Goal: Navigation & Orientation: Find specific page/section

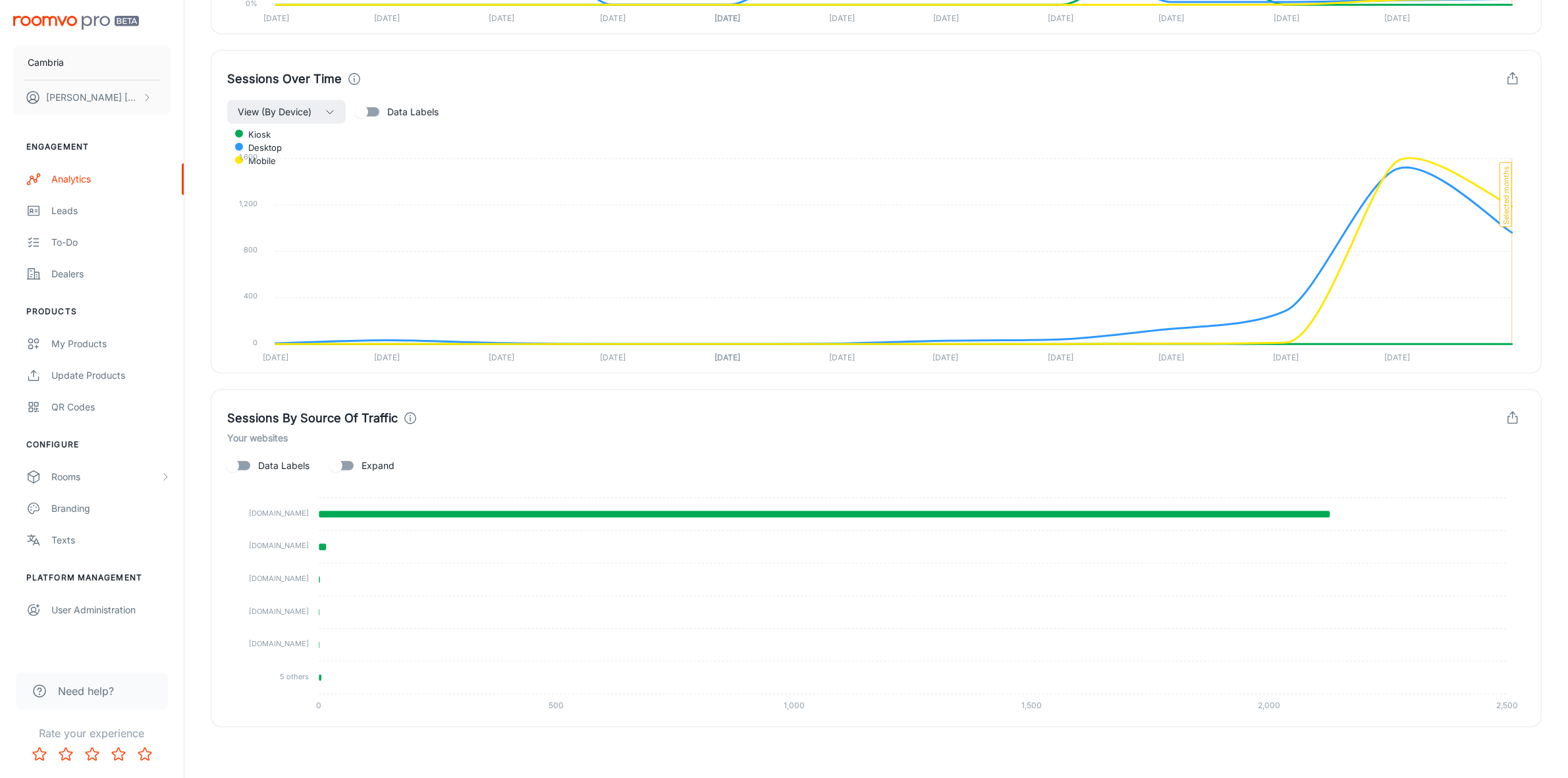
scroll to position [1132, 0]
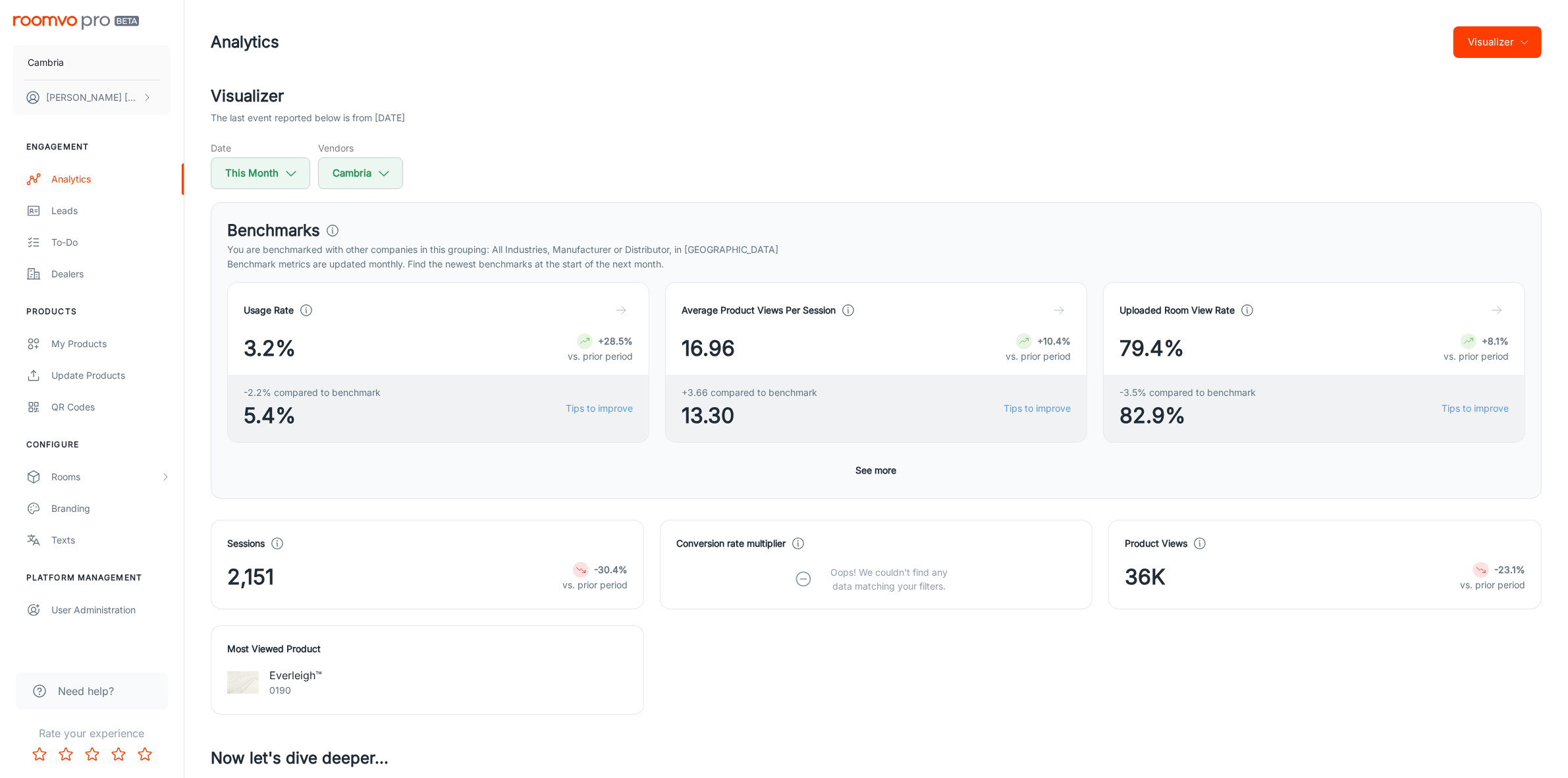
click at [873, 468] on button "See more" at bounding box center [876, 469] width 52 height 23
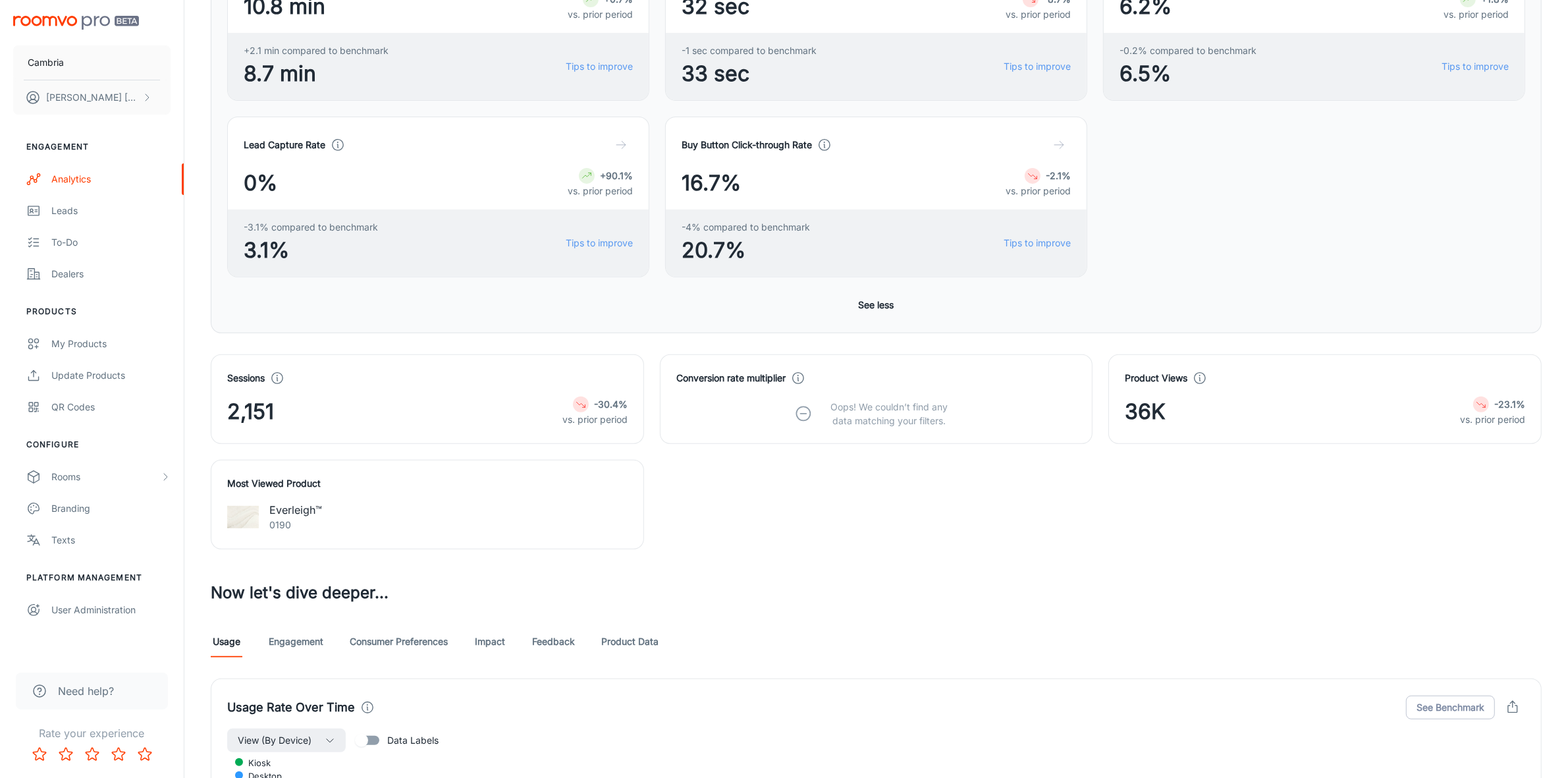
scroll to position [741, 0]
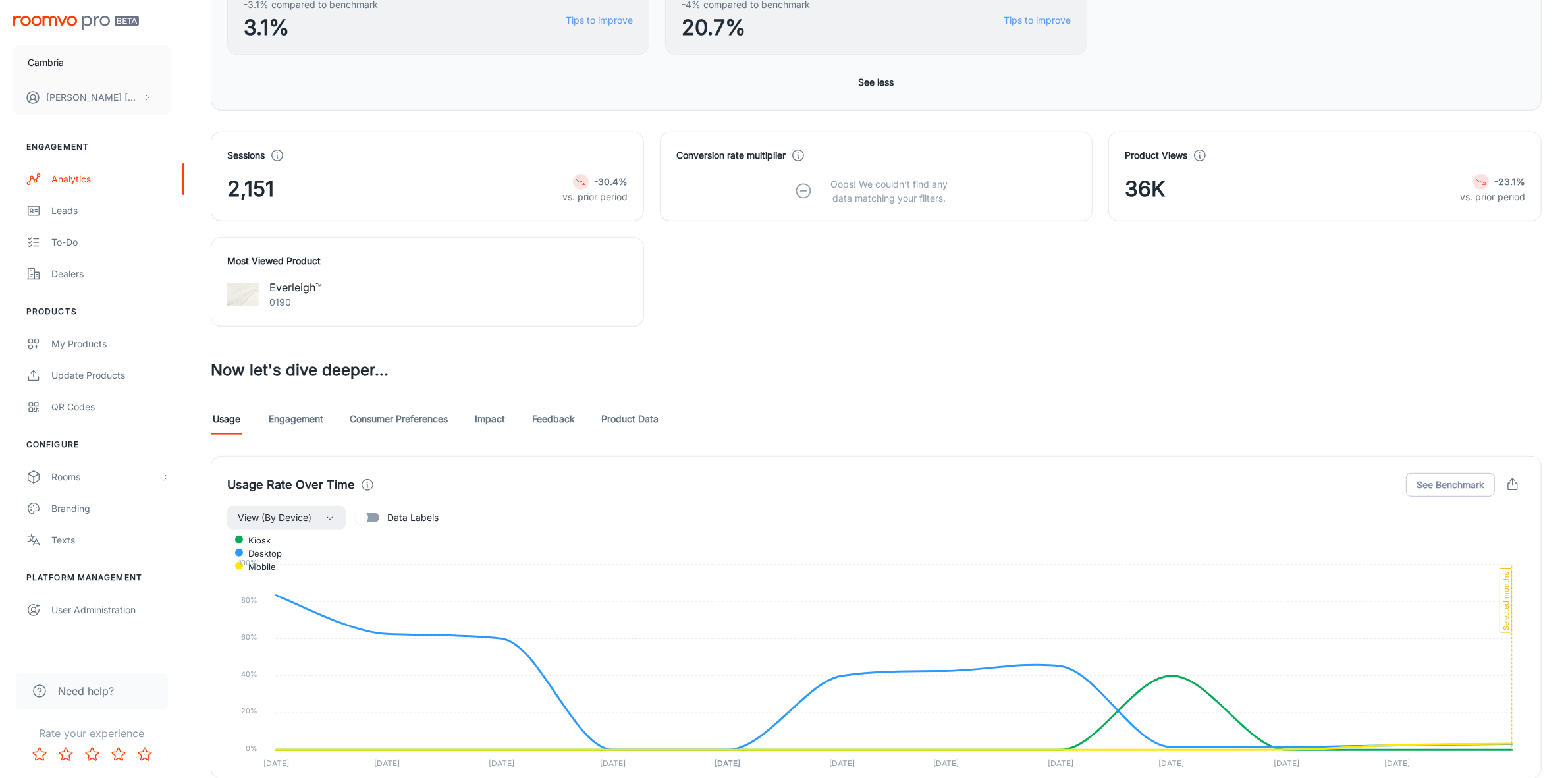
click at [561, 412] on link "Feedback" at bounding box center [554, 418] width 43 height 32
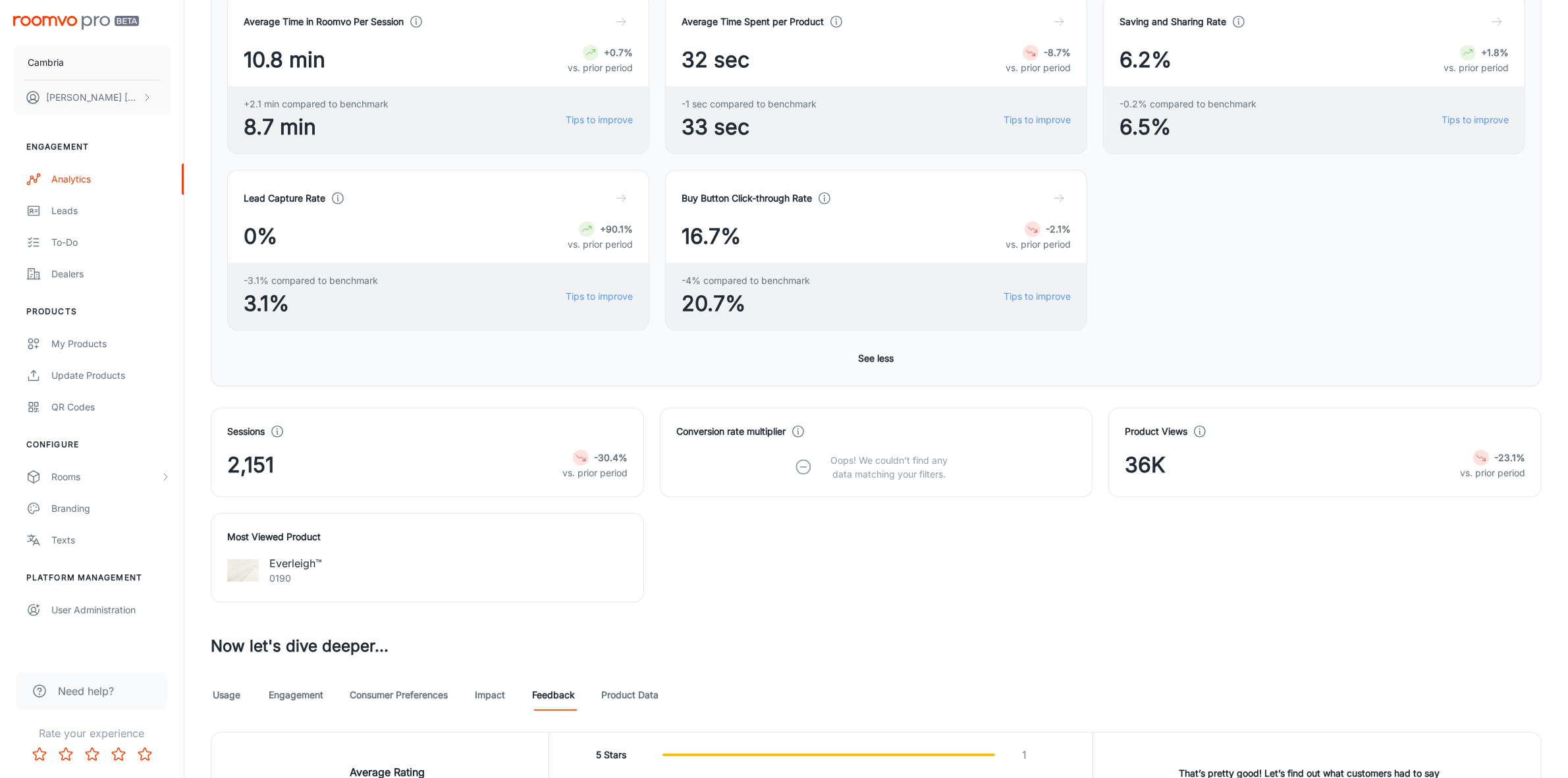
scroll to position [741, 0]
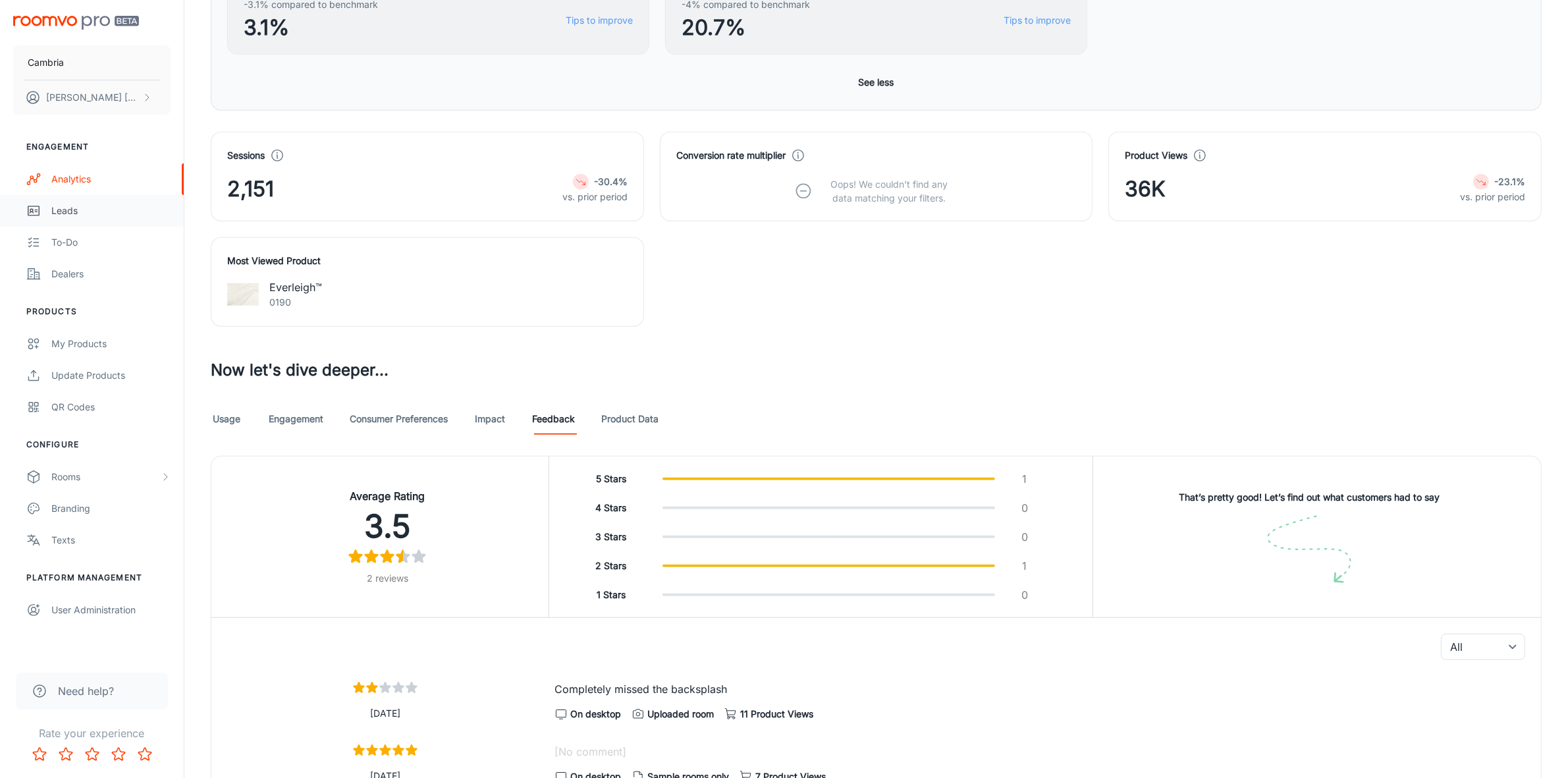
click at [76, 216] on div "Leads" at bounding box center [111, 210] width 119 height 15
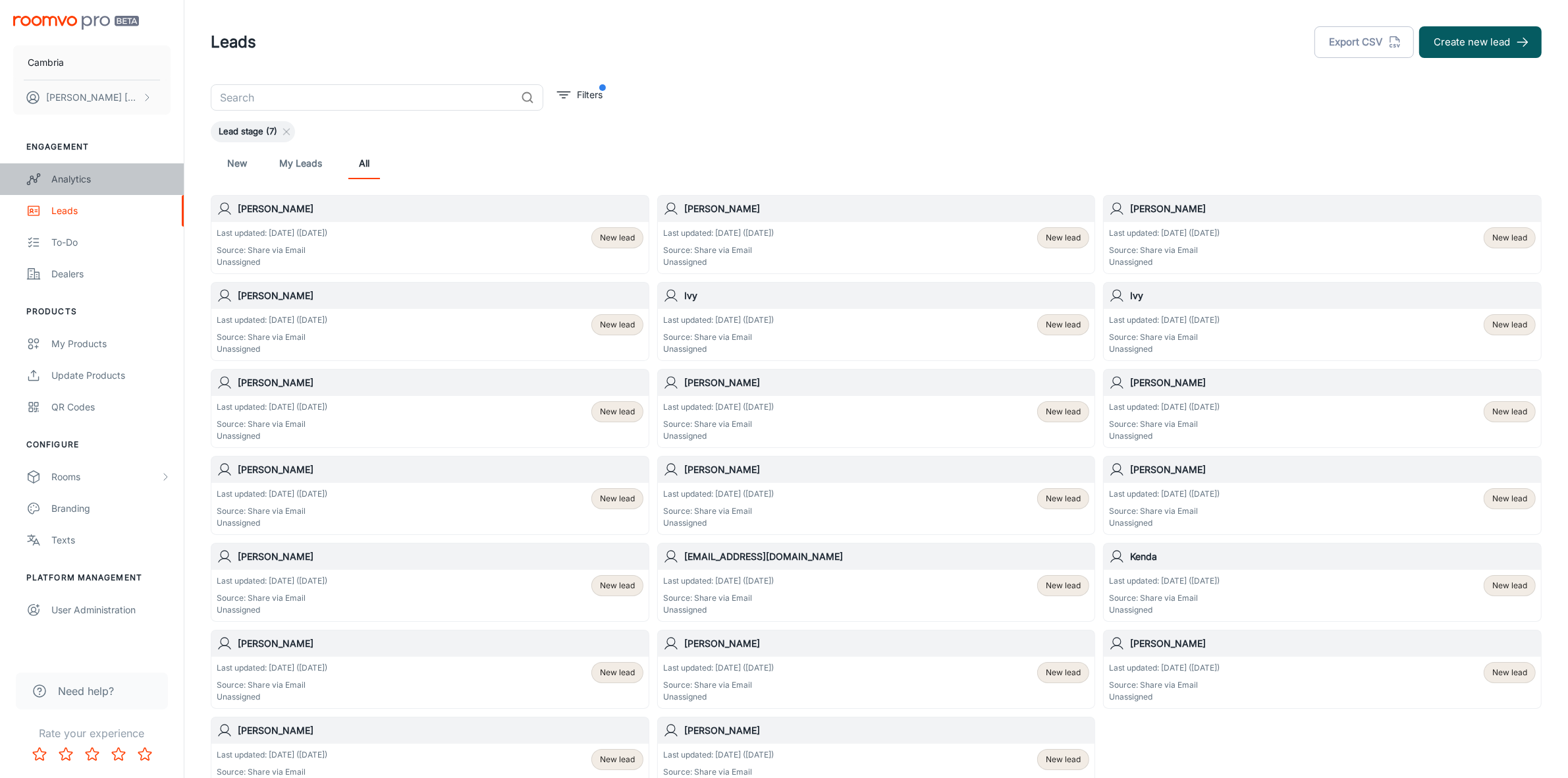
click at [67, 173] on div "Analytics" at bounding box center [111, 179] width 119 height 15
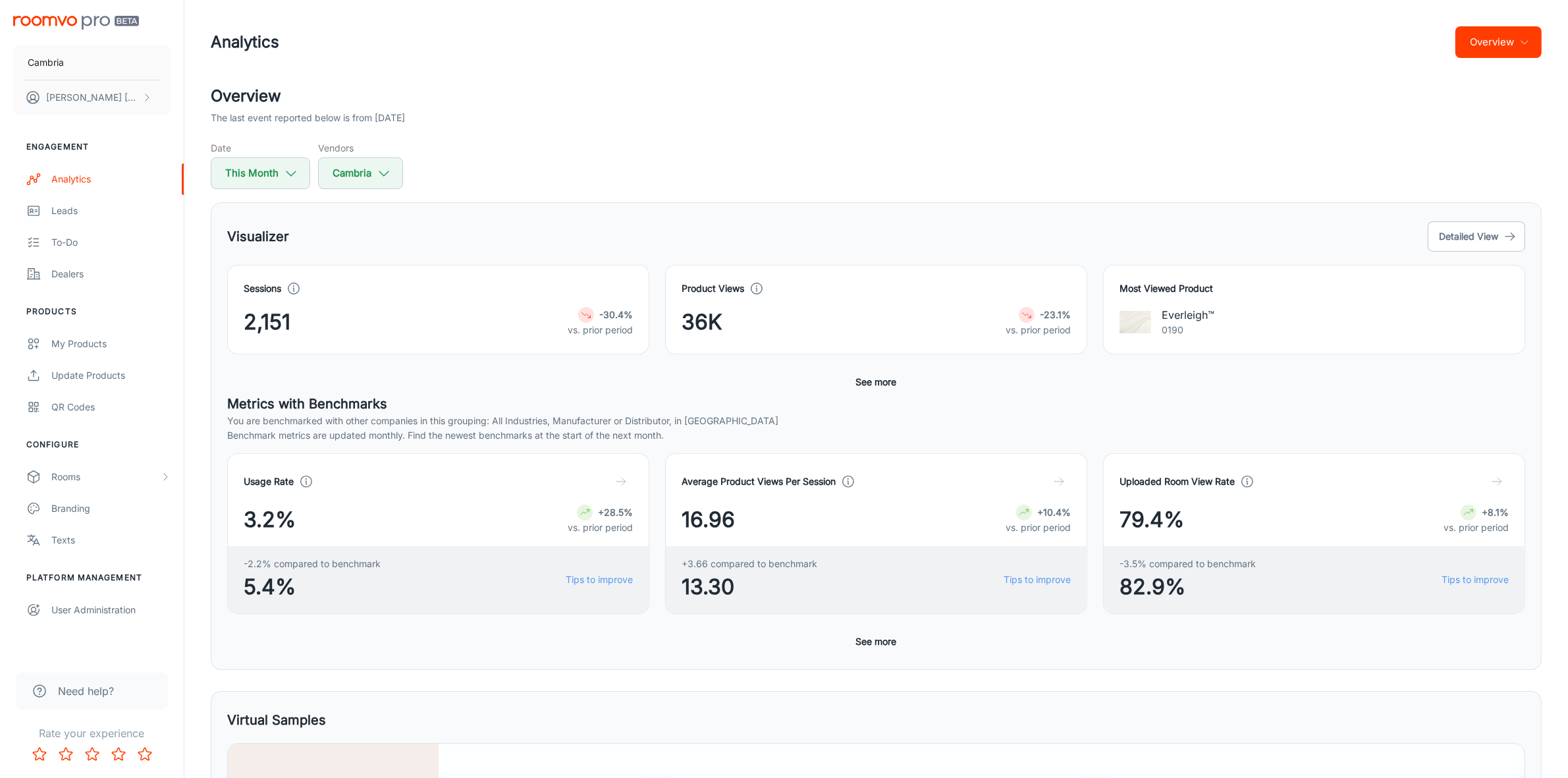
click at [1515, 41] on button "Overview" at bounding box center [1498, 42] width 86 height 32
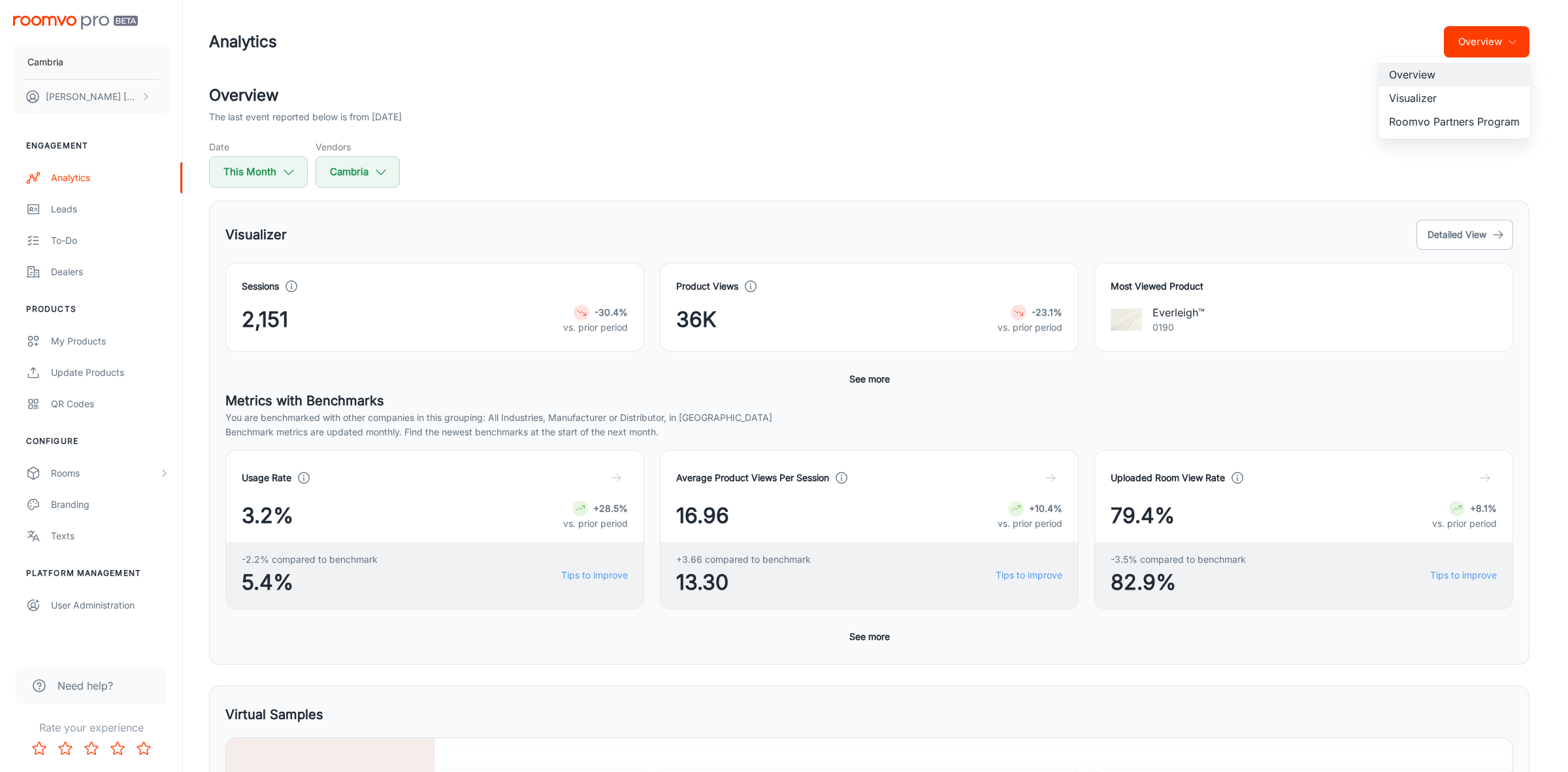
click at [1441, 93] on li "Visualizer" at bounding box center [1454, 98] width 151 height 23
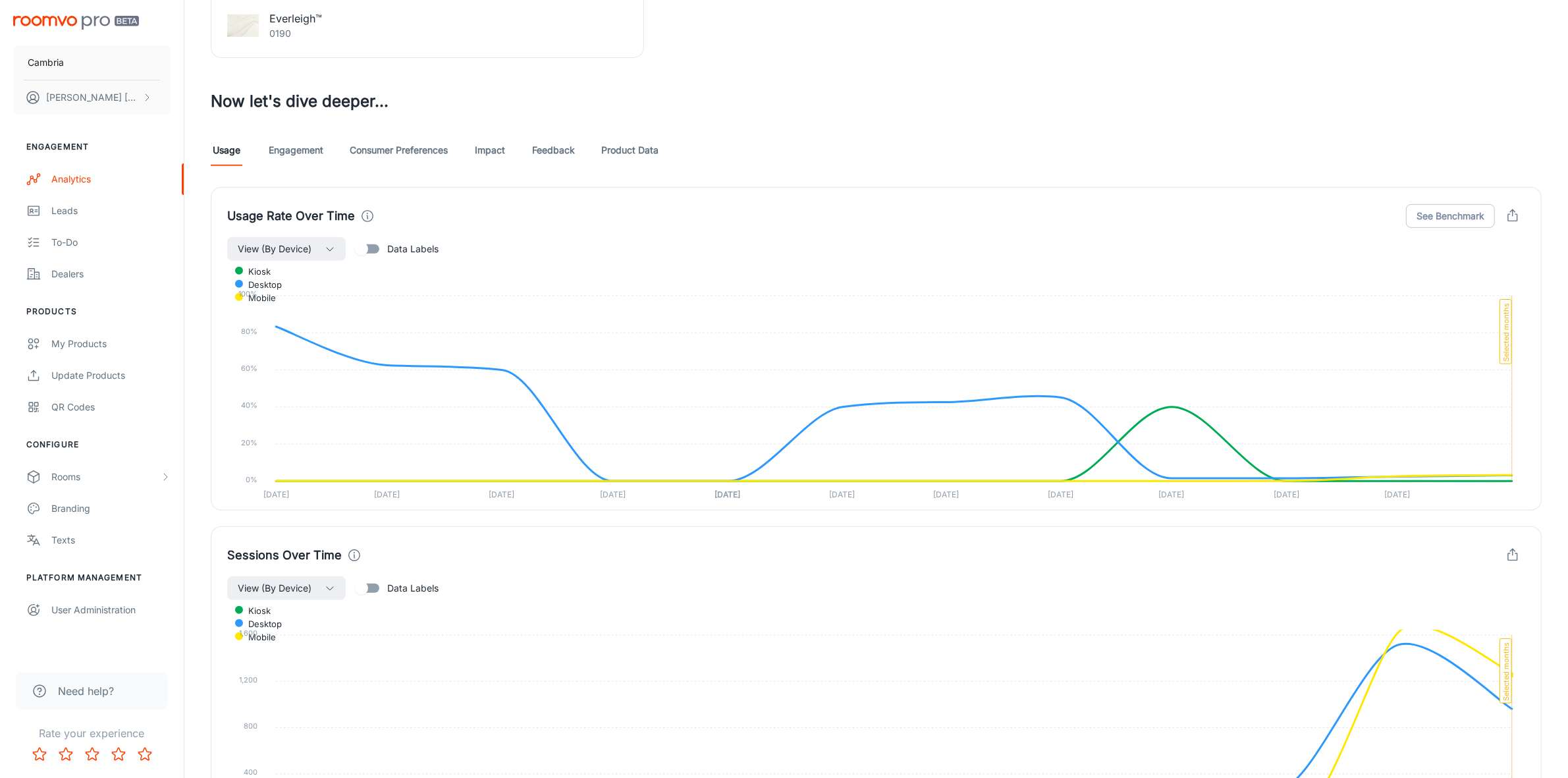
scroll to position [659, 0]
click at [551, 147] on link "Feedback" at bounding box center [554, 147] width 43 height 32
